Goal: Navigation & Orientation: Understand site structure

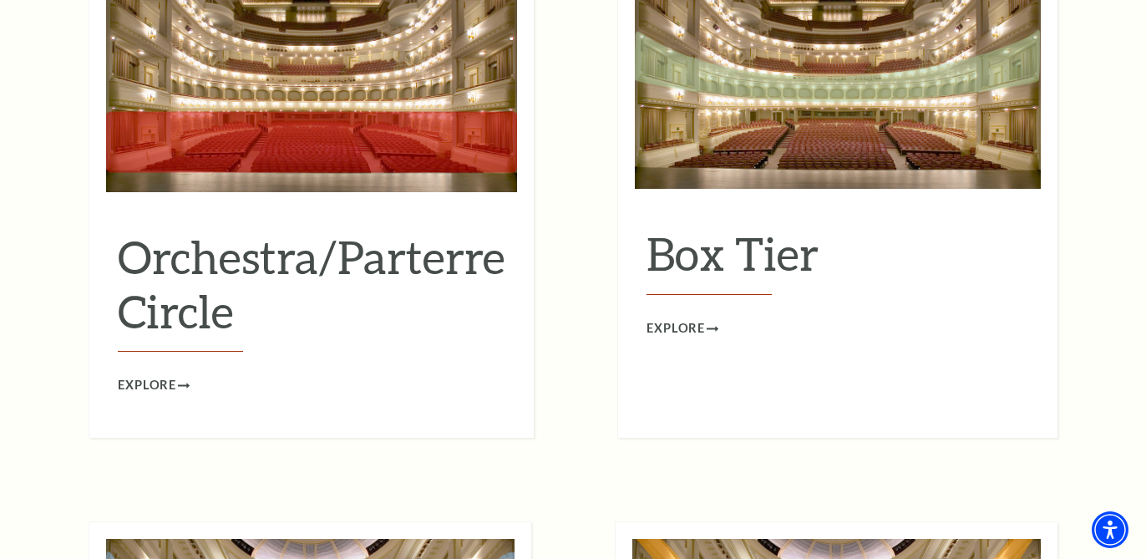
scroll to position [1641, 0]
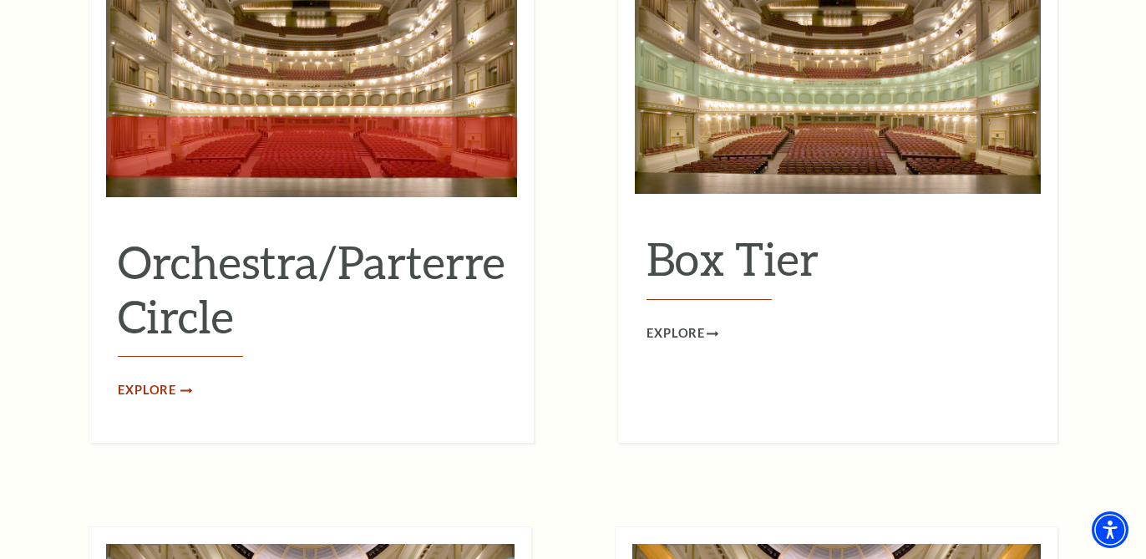
click at [161, 380] on span "Explore" at bounding box center [147, 390] width 58 height 21
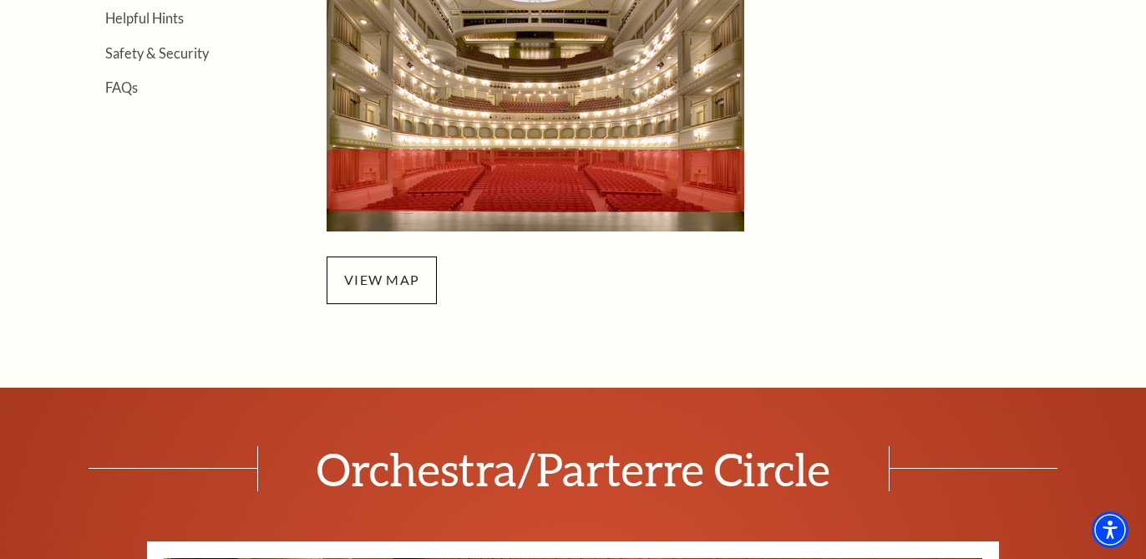
scroll to position [642, 0]
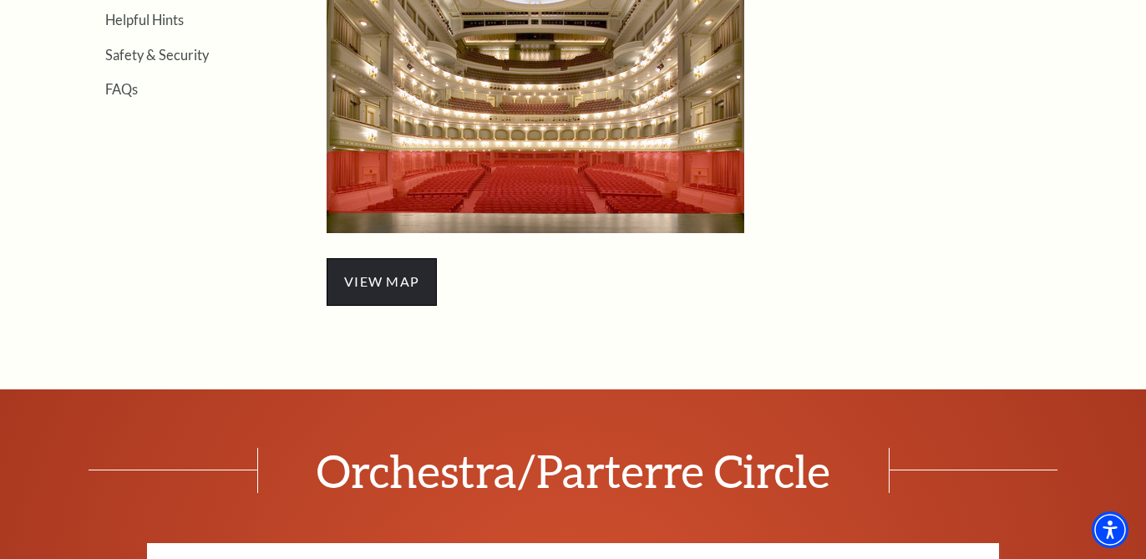
click at [388, 292] on span "view map" at bounding box center [382, 281] width 110 height 47
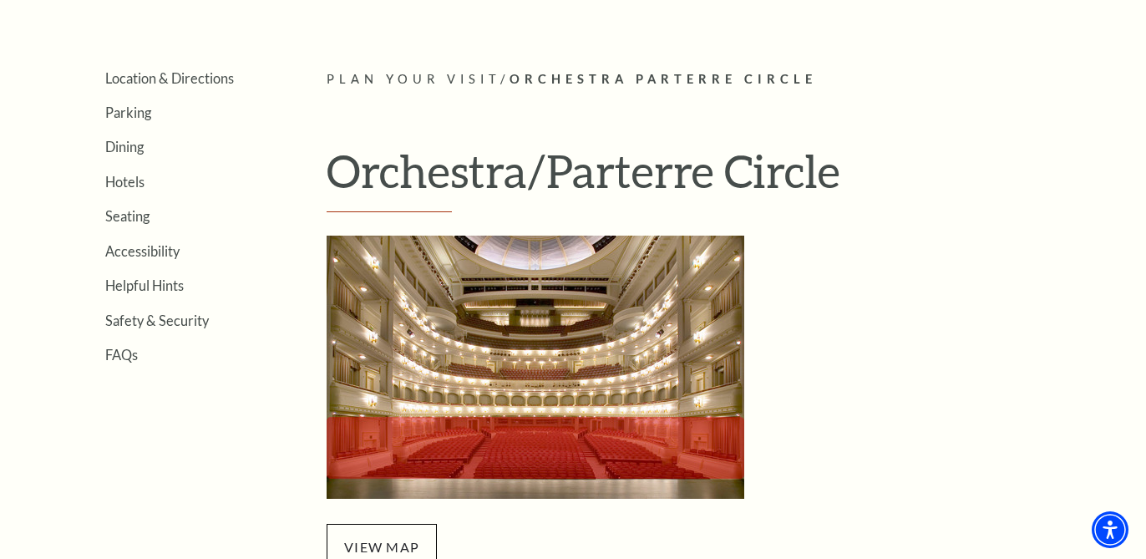
scroll to position [377, 0]
click at [118, 209] on link "Seating" at bounding box center [127, 215] width 44 height 16
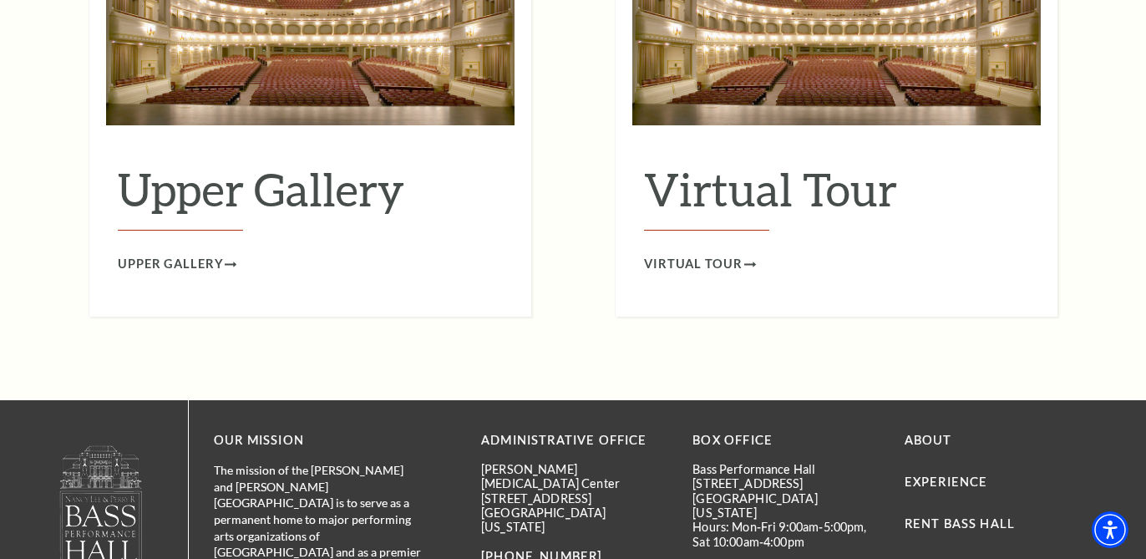
scroll to position [2860, 0]
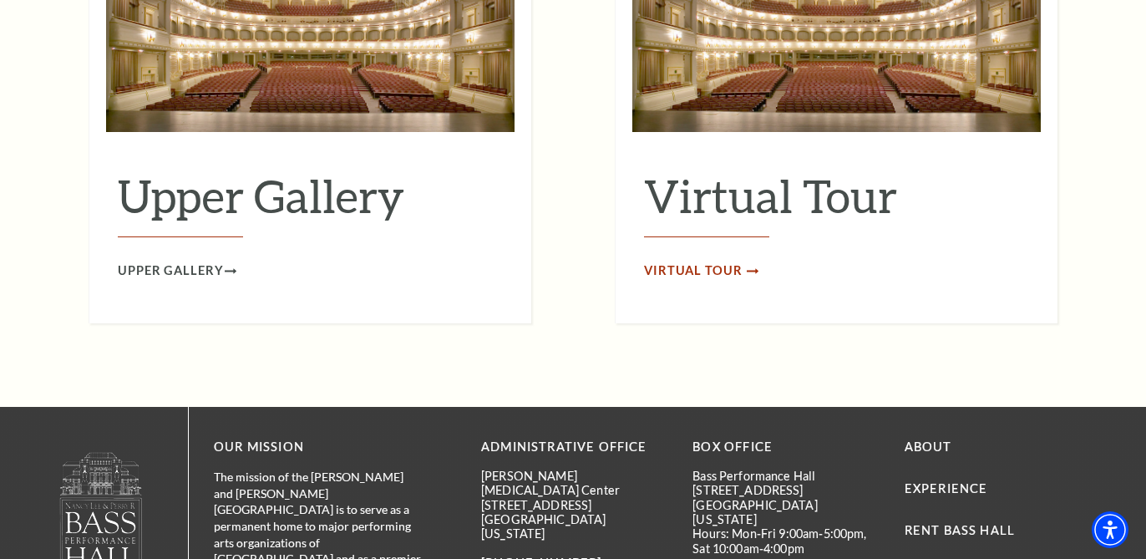
click at [733, 261] on span "Virtual Tour" at bounding box center [693, 271] width 99 height 21
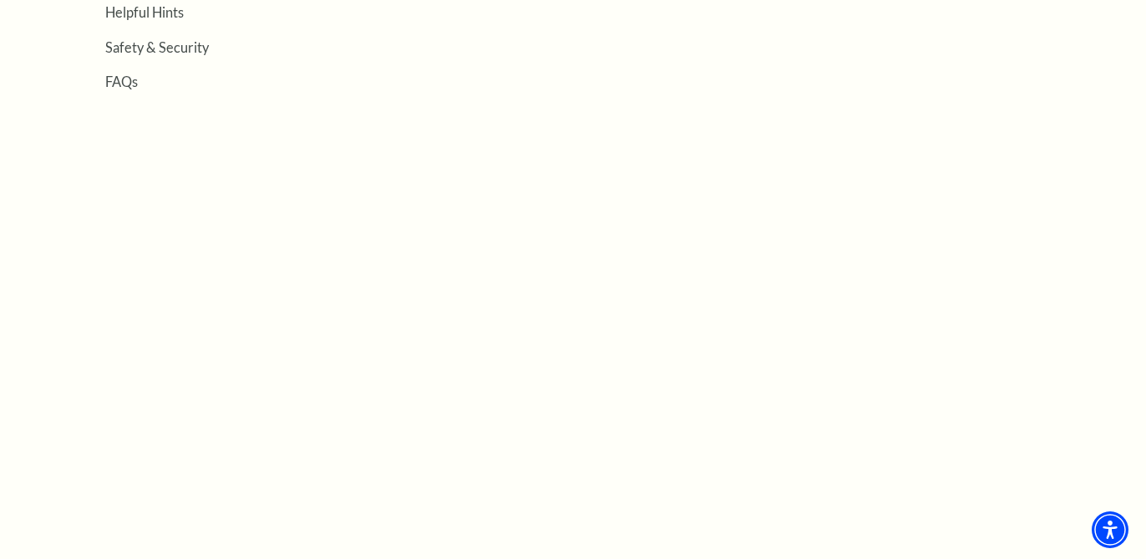
scroll to position [611, 0]
